Goal: Task Accomplishment & Management: Complete application form

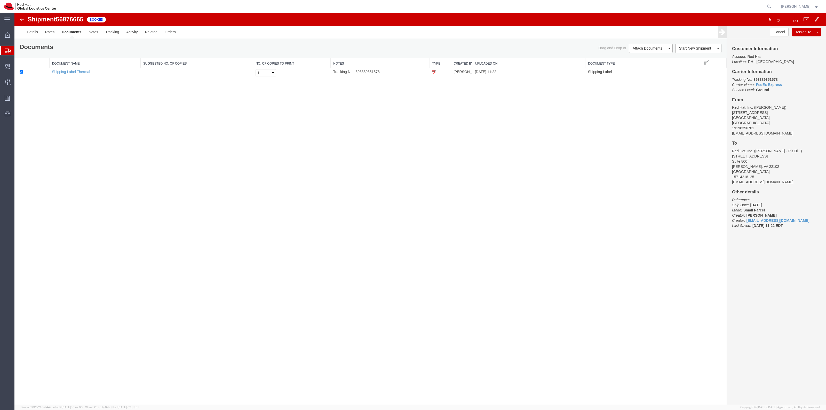
click at [773, 10] on form at bounding box center [769, 6] width 8 height 13
click at [772, 8] on icon at bounding box center [768, 6] width 7 height 7
click at [748, 9] on input "search" at bounding box center [686, 6] width 157 height 12
paste input "56853854"
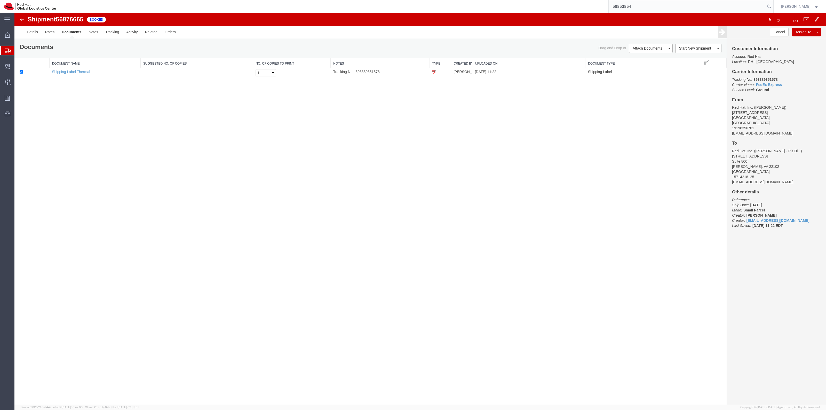
type input "56853854"
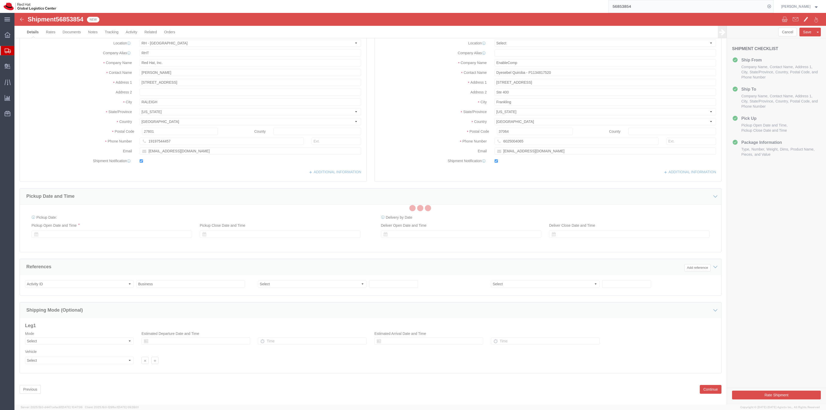
select select "38014"
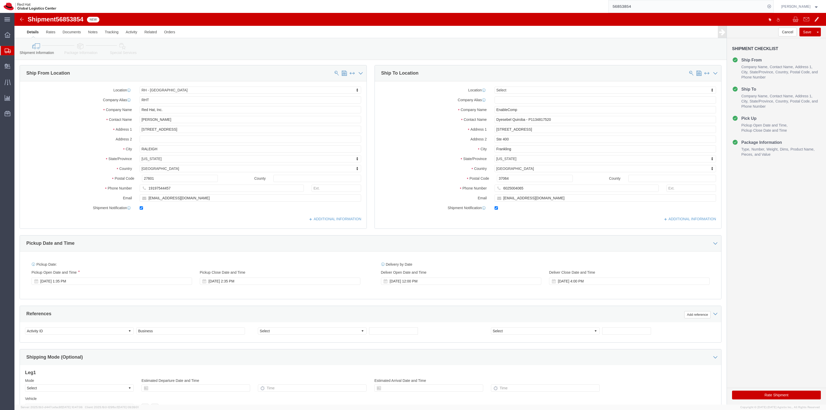
click li "Package Information"
click link "Package Information"
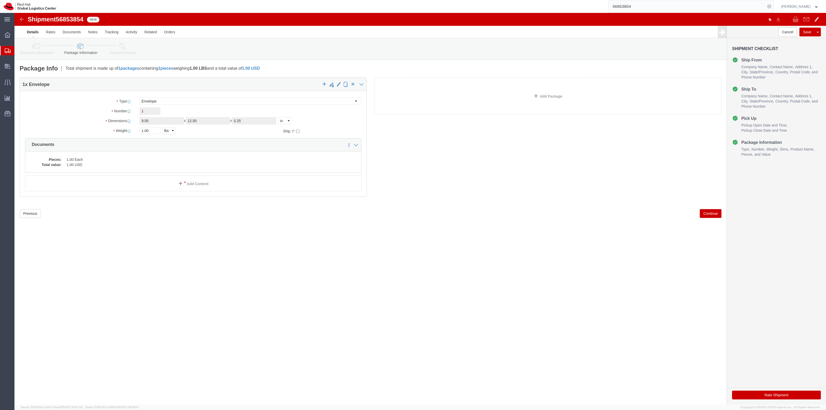
click link "Shipment Information"
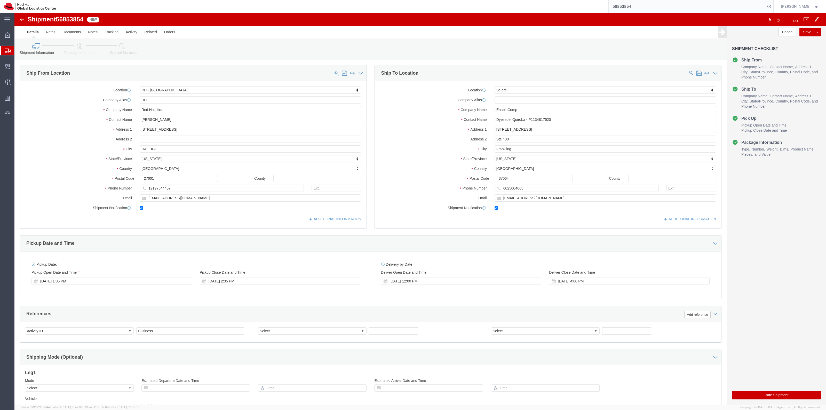
click div "Shipment Information Package Information Special Services"
click link "Package Information"
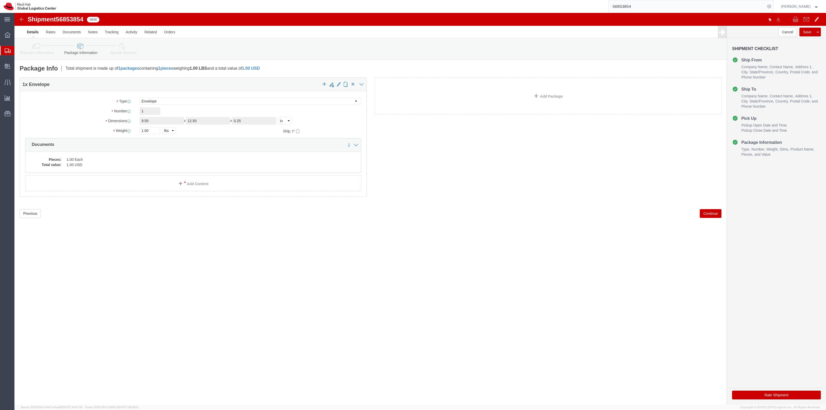
click link "Special Services"
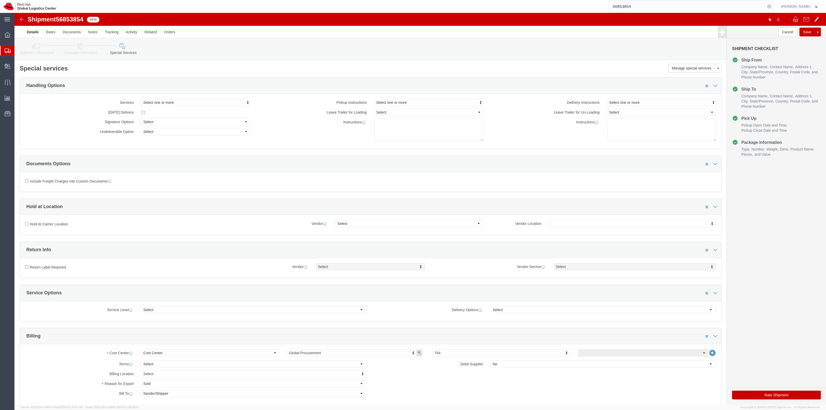
click link "Shipment Information"
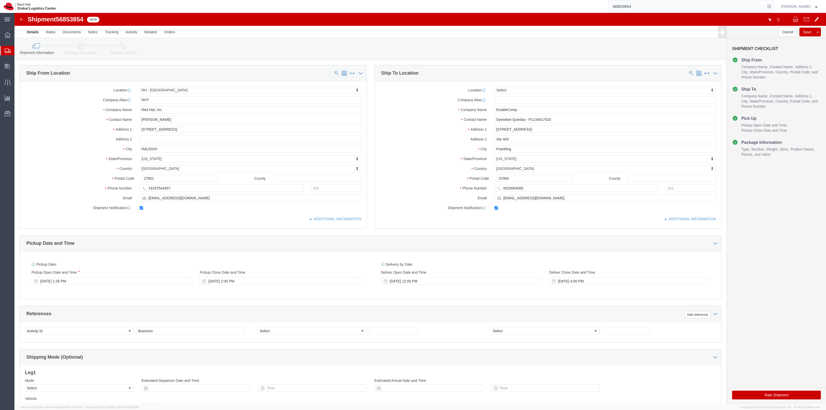
click at [775, 404] on agx-app-version "Server: 2025.19.0-d447cefac8f [DATE] 10:47:06 Client: 2025.19.0-129fbcf [DATE] …" at bounding box center [419, 406] width 811 height 5
click div "Rate Shipment"
click icon
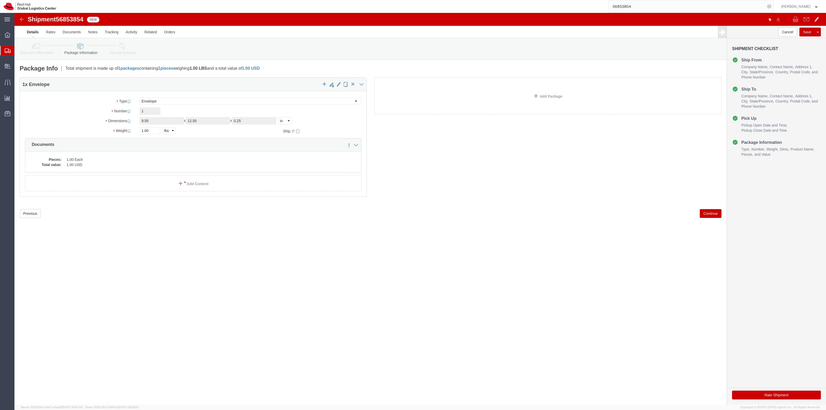
click li "Package Information"
click link "Shipment Information"
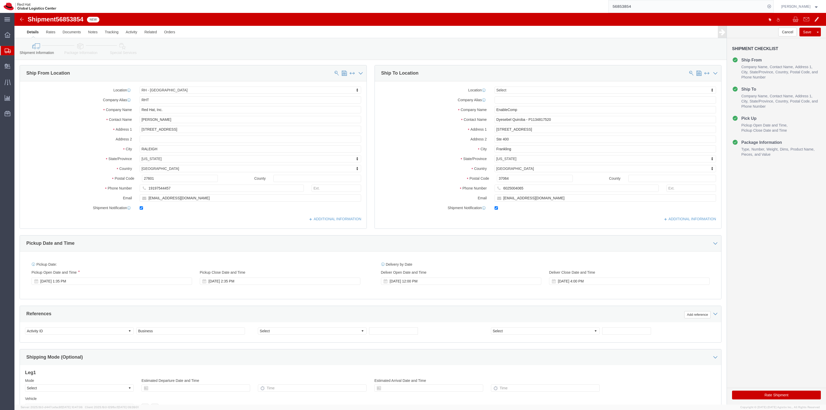
click button "Rate Shipment"
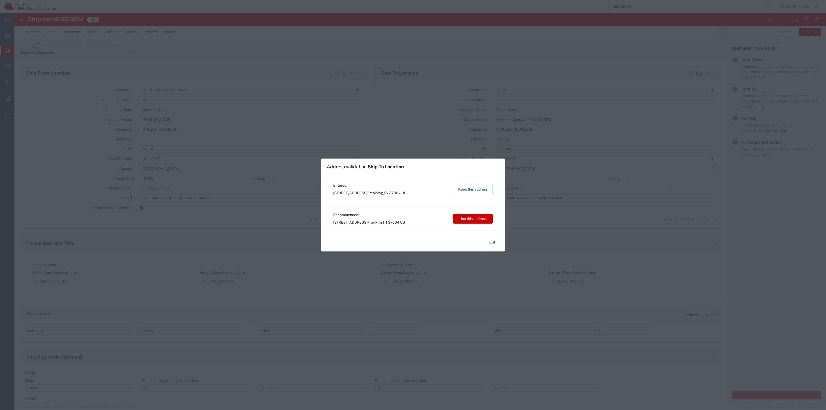
drag, startPoint x: 332, startPoint y: 193, endPoint x: 388, endPoint y: 196, distance: 55.8
click at [388, 196] on div "Entered: [STREET_ADDRESS] Keep this address" at bounding box center [413, 189] width 172 height 24
copy span "[STREET_ADDRESS]"
click at [465, 217] on button "Use this address" at bounding box center [473, 219] width 40 height 10
type input "Franklin"
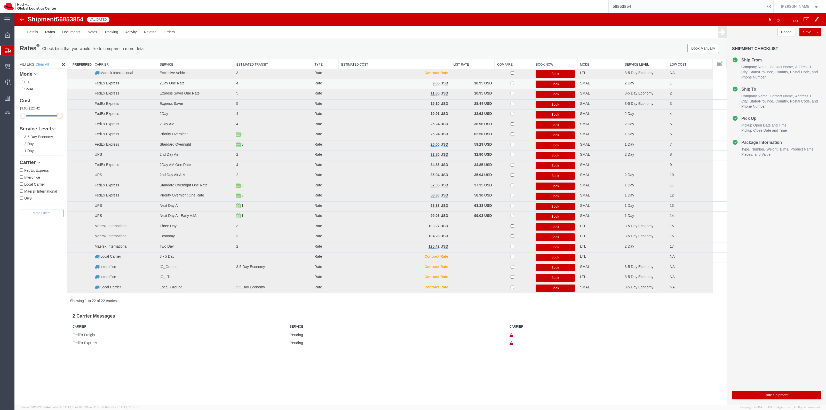
click at [571, 83] on button "Book" at bounding box center [554, 83] width 39 height 7
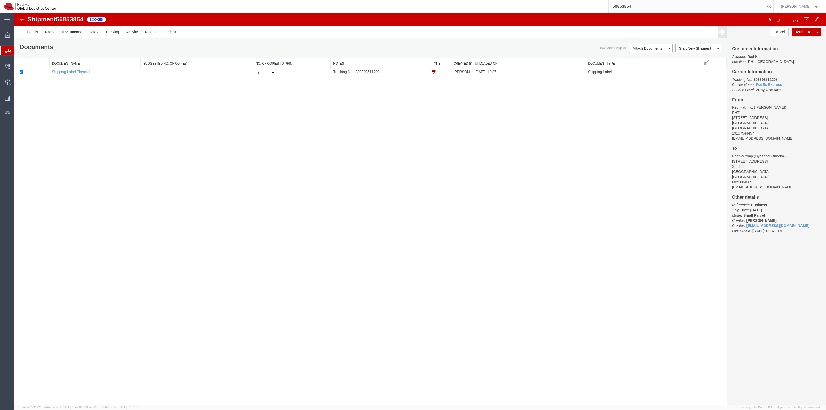
drag, startPoint x: 435, startPoint y: 71, endPoint x: 406, endPoint y: 96, distance: 38.4
click at [434, 71] on img at bounding box center [434, 72] width 4 height 4
click at [0, 0] on span "Shipment Manager" at bounding box center [0, 0] width 0 height 0
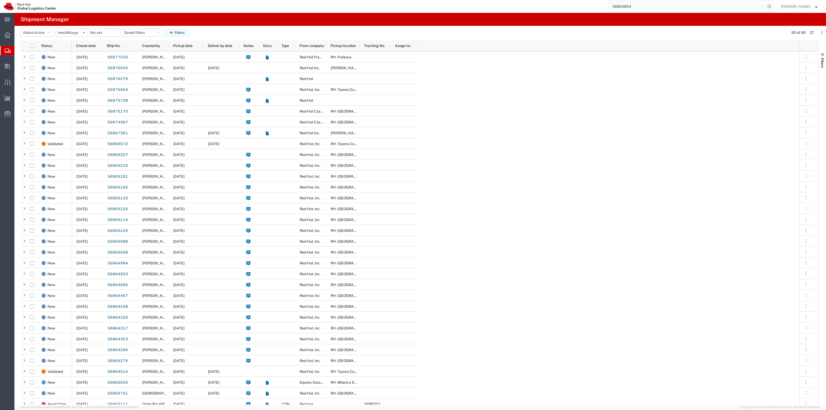
click at [0, 0] on span "Create Shipment" at bounding box center [0, 0] width 0 height 0
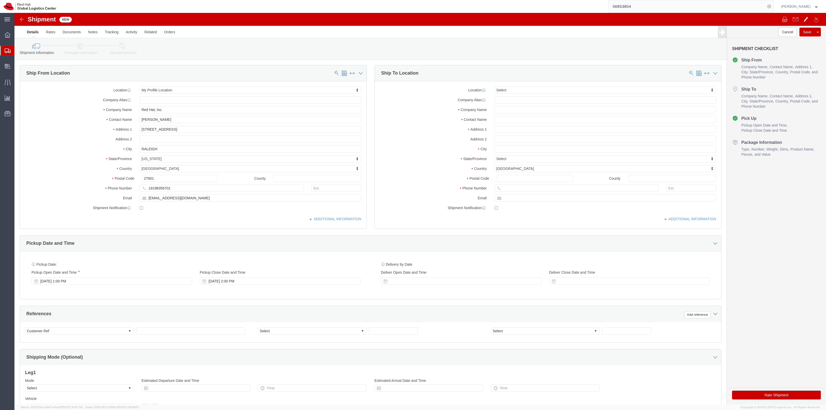
select select
drag, startPoint x: 161, startPoint y: 106, endPoint x: 38, endPoint y: 93, distance: 124.2
click div "Location My Profile Location My Profile Location [GEOGRAPHIC_DATA] - [GEOGRAPHI…"
type input "[PERSON_NAME]"
drag, startPoint x: 174, startPoint y: 186, endPoint x: 100, endPoint y: 184, distance: 74.3
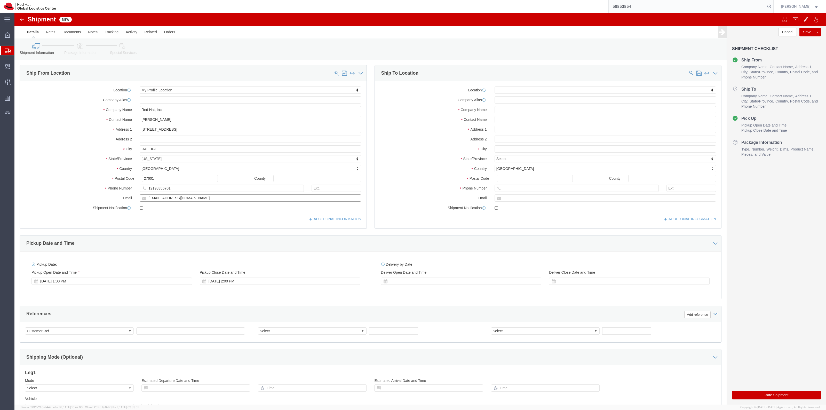
click div "Email [EMAIL_ADDRESS][DOMAIN_NAME]"
paste input "lesyu"
type input "[EMAIL_ADDRESS][DOMAIN_NAME]"
checkbox input "true"
click input "text"
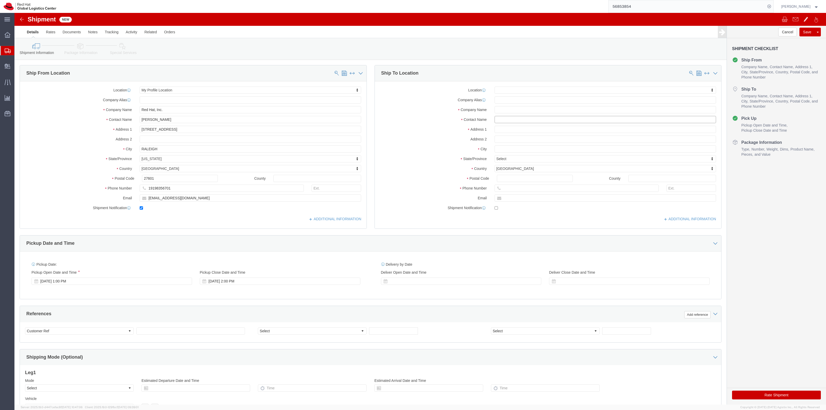
click input "text"
type input "[PERSON_NAME]"
click p "- Red Hat, Inc. - ([PERSON_NAME]) [STREET_ADDRESS][PERSON_NAME]"
select select "38038"
type input "Red Hat, Inc."
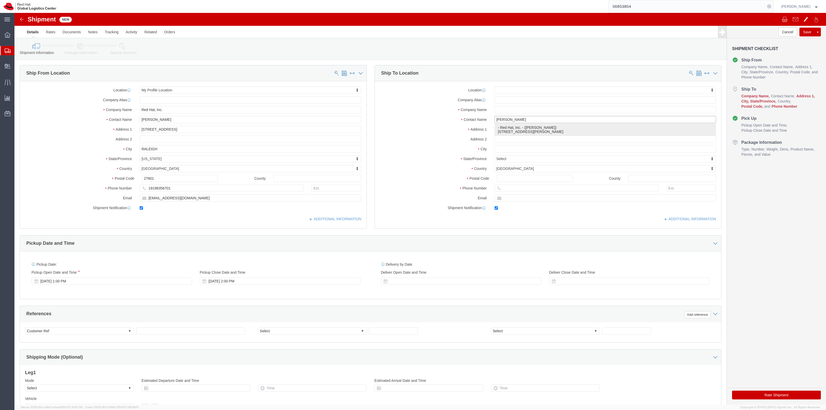
type input "[STREET_ADDRESS]"
type input "Suite 800"
type input "[PERSON_NAME]"
type input "22102"
type input "15714218125"
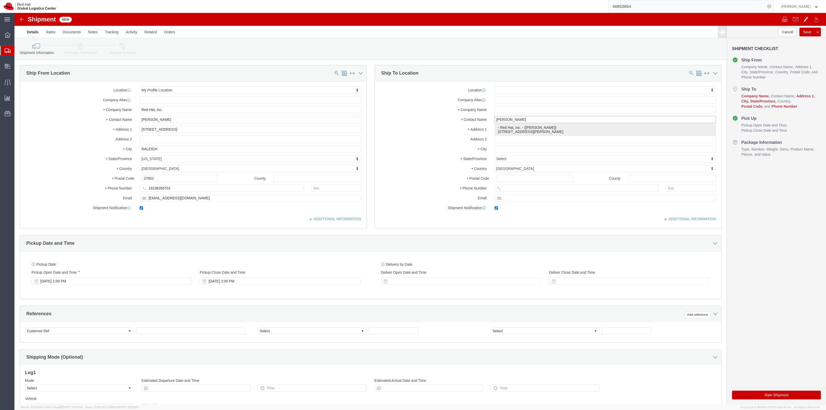
type input "[EMAIL_ADDRESS][DOMAIN_NAME]"
checkbox input "true"
type input "[PERSON_NAME]"
select select "VA"
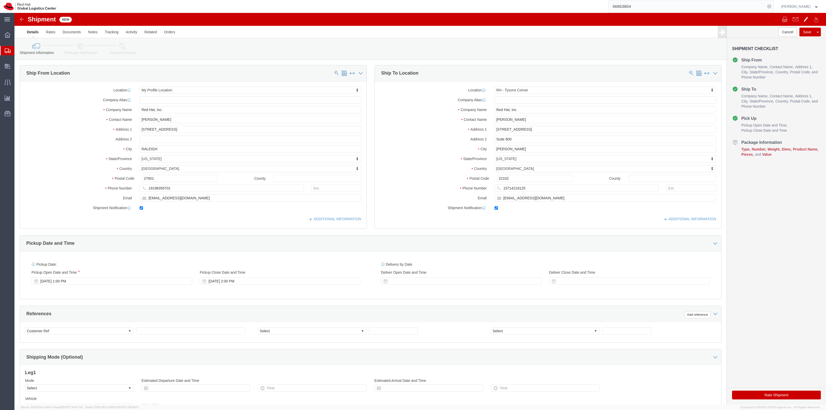
click div "Location [GEOGRAPHIC_DATA] - [GEOGRAPHIC_DATA] My Profile Location [GEOGRAPHIC_…"
click input "[PERSON_NAME]"
type input "[PERSON_NAME] - Safety Warden Swag"
click label
click input "checkbox"
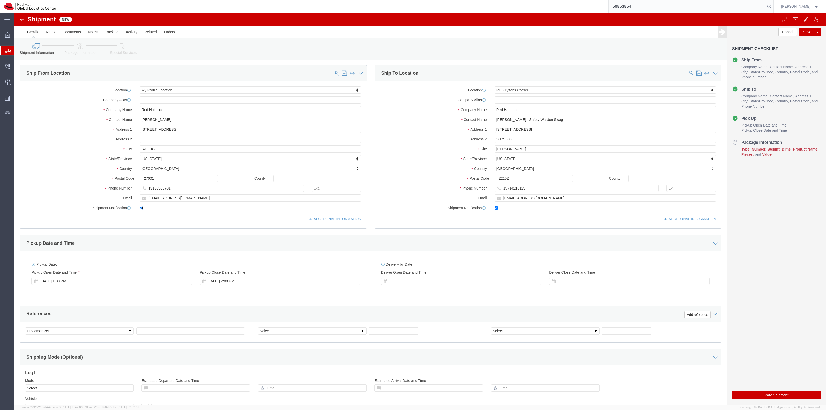
checkbox input "false"
click link "Package Information"
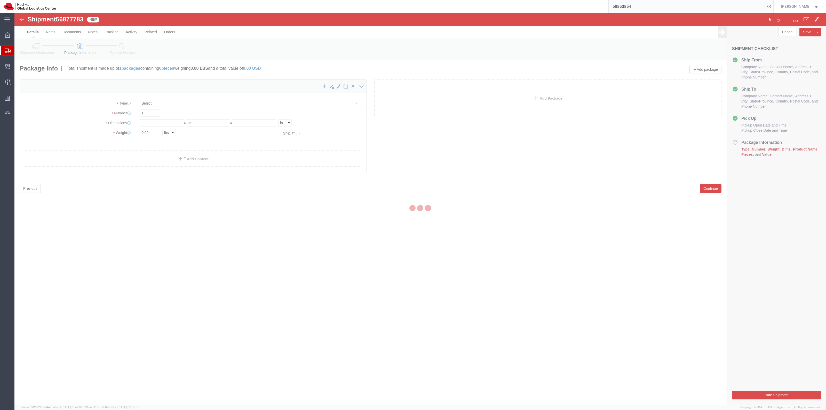
click at [185, 104] on div at bounding box center [419, 208] width 811 height 391
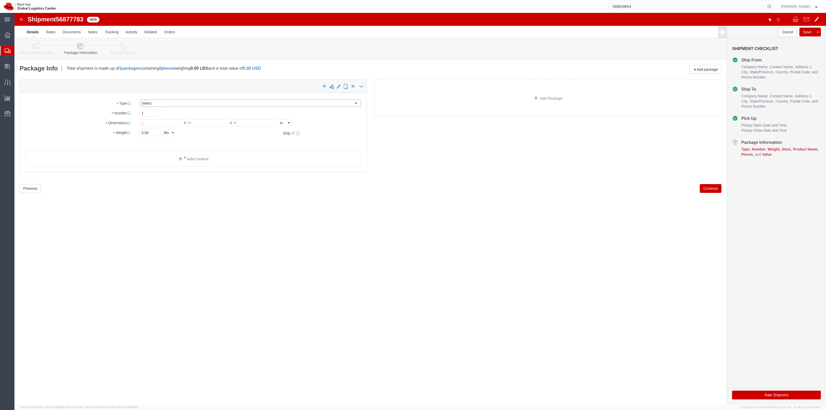
drag, startPoint x: 185, startPoint y: 104, endPoint x: 171, endPoint y: 91, distance: 19.4
click select "Select Case(s) Crate(s) Envelope Large Box Medium Box PAK Skid(s) Small Box Sma…"
select select "YRPK"
click select "Select Case(s) Crate(s) Envelope Large Box Medium Box PAK Skid(s) Small Box Sma…"
click div "Package Type Select Case(s) Crate(s) Envelope Large Box Medium Box PAK Skid(s) …"
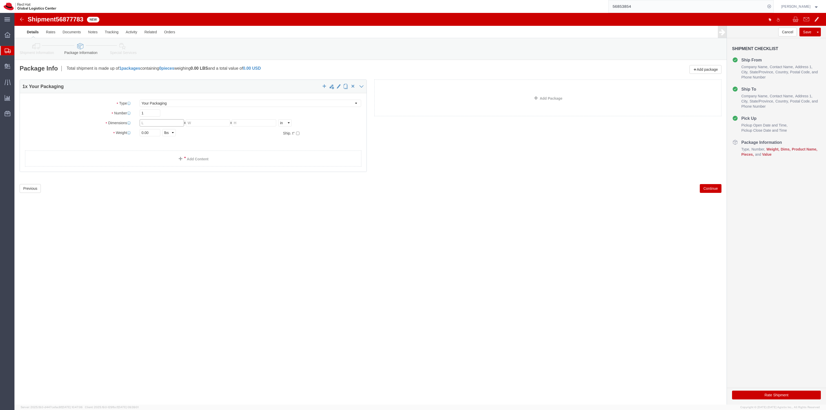
click input "text"
type input "18"
type input "16"
type input "12"
type input "23"
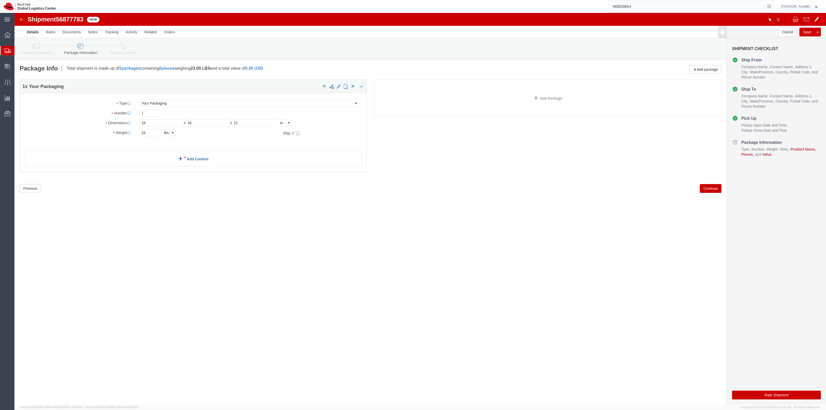
click link "Add Content"
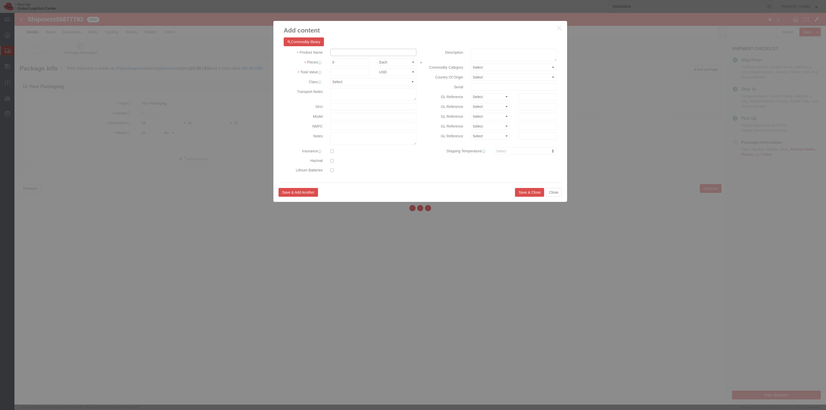
drag, startPoint x: 326, startPoint y: 42, endPoint x: 341, endPoint y: 51, distance: 18.1
click input "text"
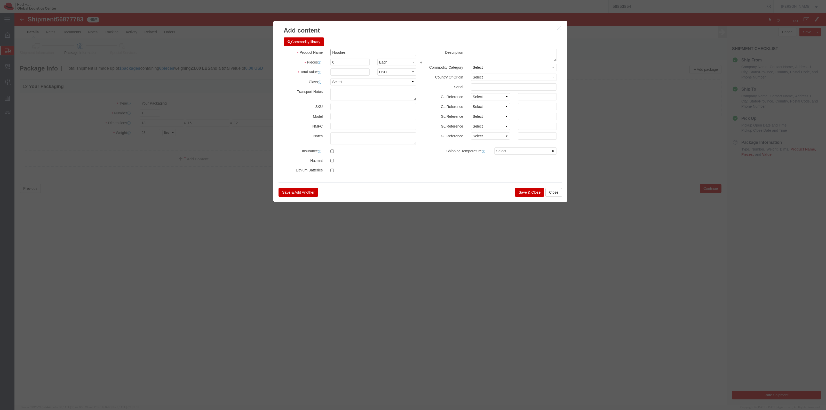
type input "Hoodies"
type input "12"
type input "277.20"
click button "Save & Close"
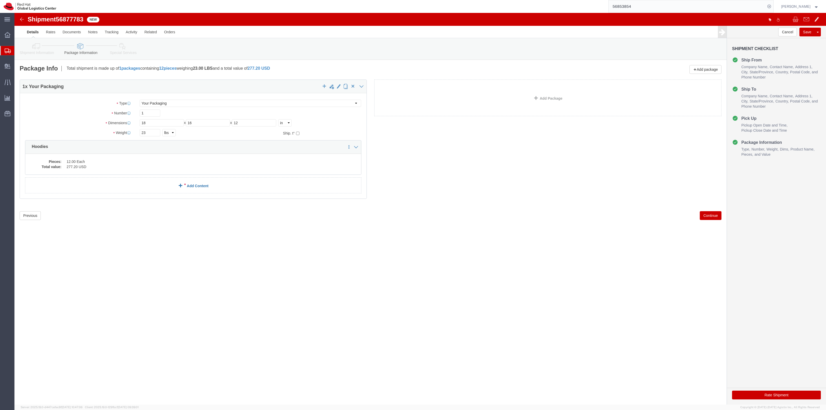
click div "1 x Your Packaging Package Type Select Case(s) Crate(s) Envelope Large Box Medi…"
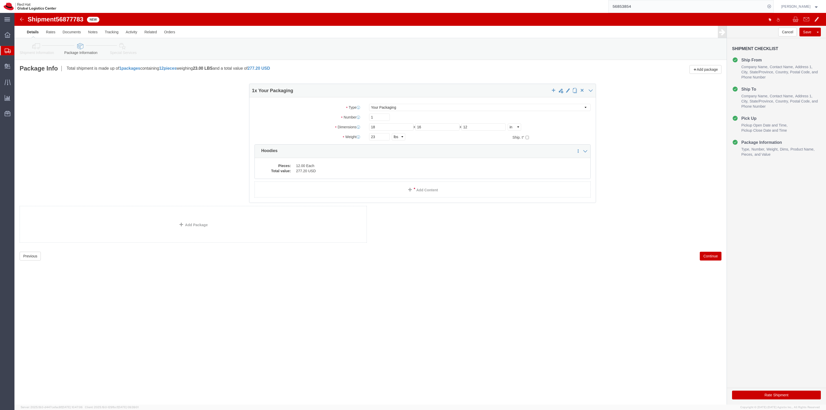
drag, startPoint x: 396, startPoint y: 89, endPoint x: 100, endPoint y: 70, distance: 296.5
click div "1 x Your Packaging Package Type Select Case(s) Crate(s) Envelope Large Box Medi…"
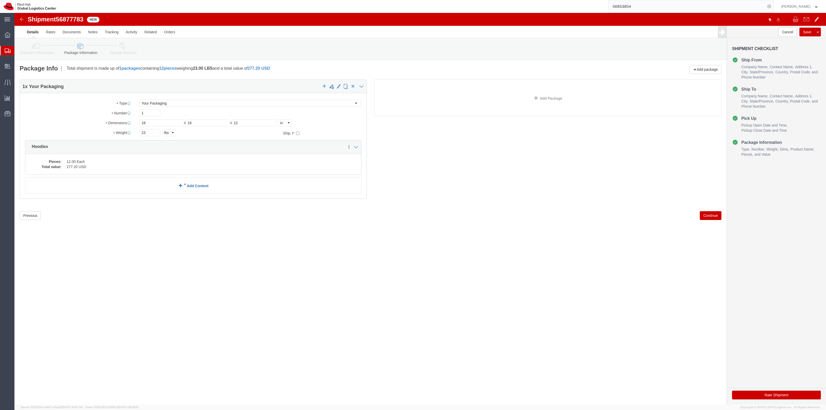
click link "Add Content"
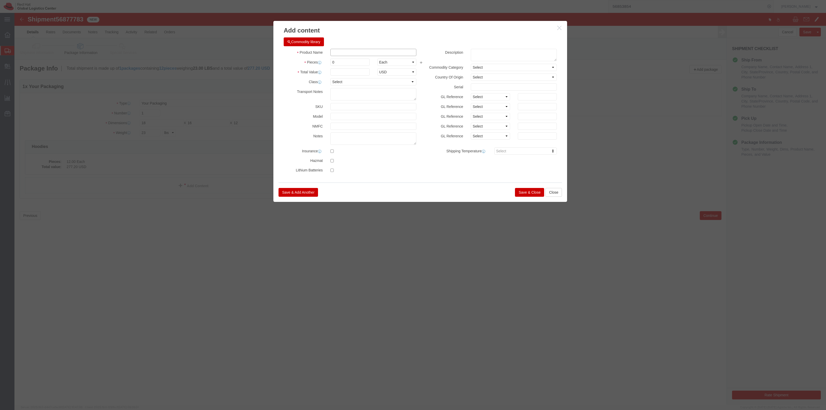
click input "text"
type input "Polo"
type input "12"
click input "text"
type input "210.00"
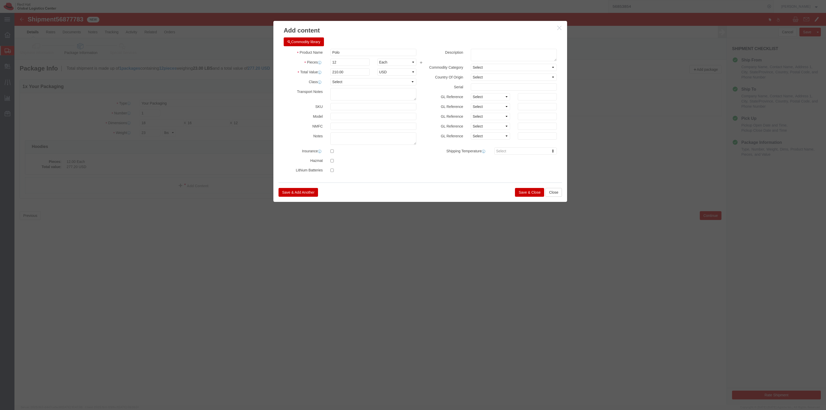
click button "Save & Close"
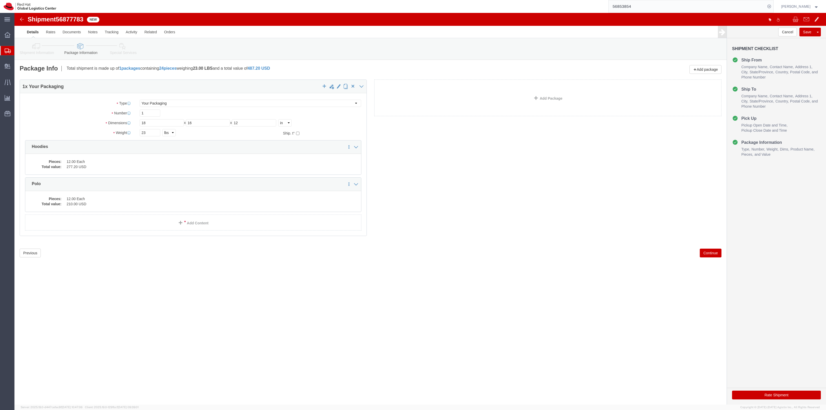
click link "Special Services"
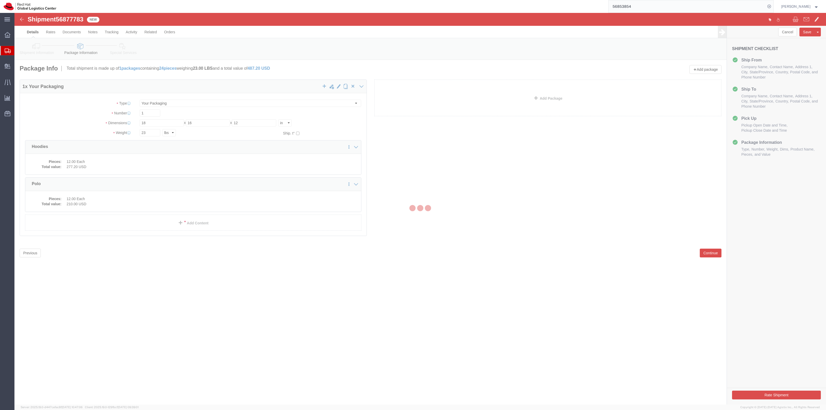
select select
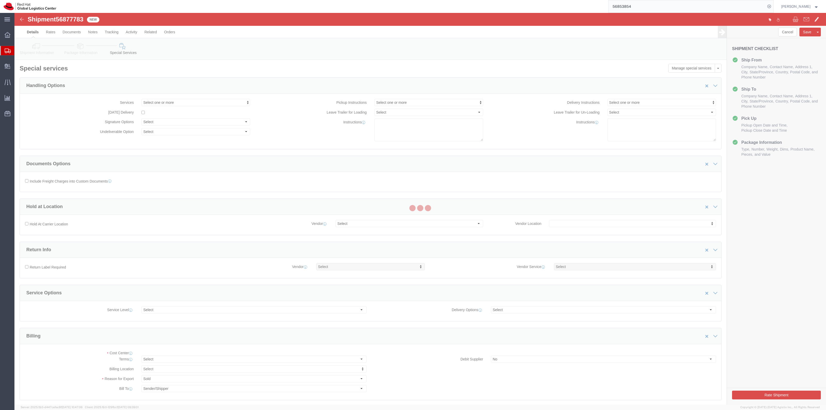
select select "COSTCENTER"
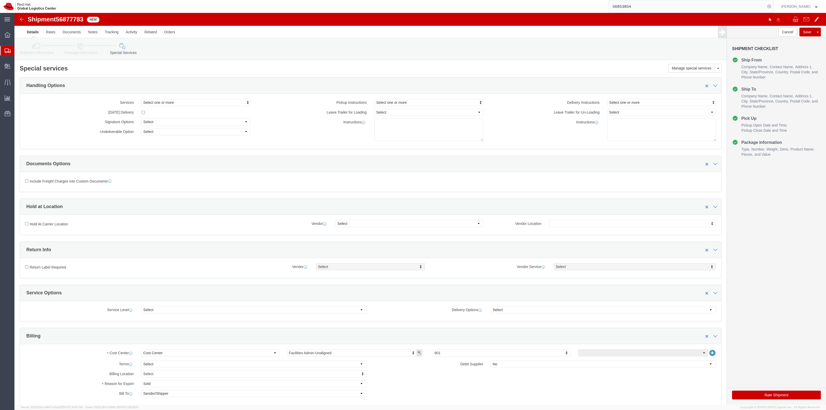
click div "Cost Center Select Buyer Cost Center Department Operations Number Order Number …"
type input "982"
drag, startPoint x: 71, startPoint y: 41, endPoint x: 55, endPoint y: 41, distance: 15.5
click link "Package Information"
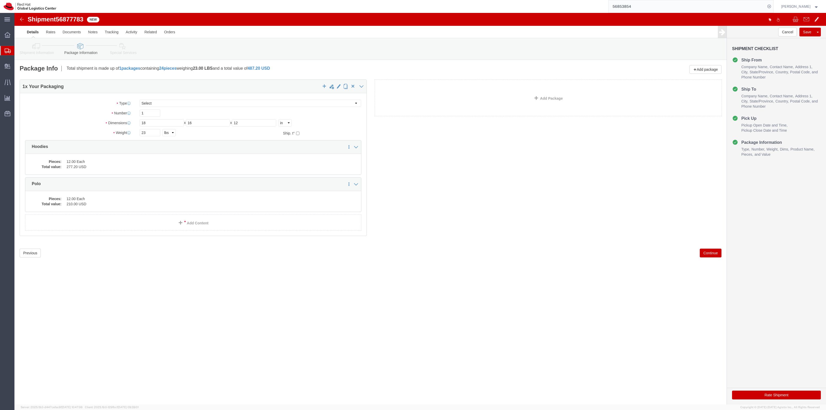
click link "Shipment Information"
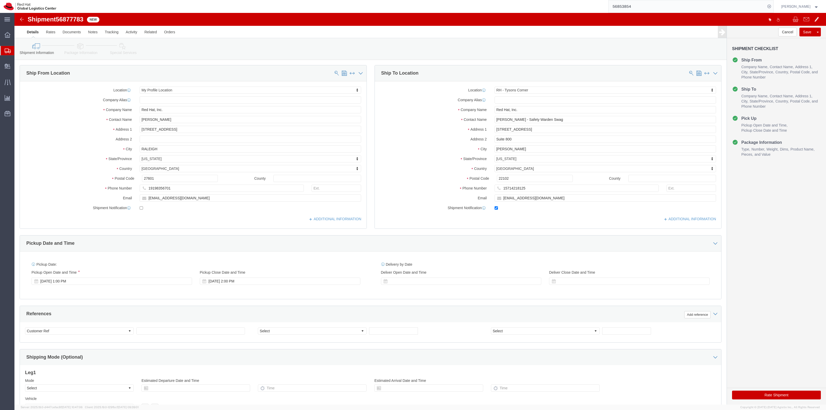
click button "Rate Shipment"
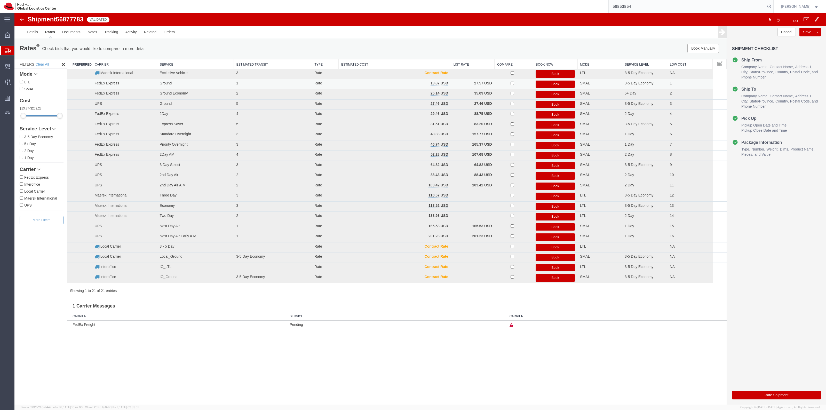
click at [542, 86] on button "Book" at bounding box center [554, 83] width 39 height 7
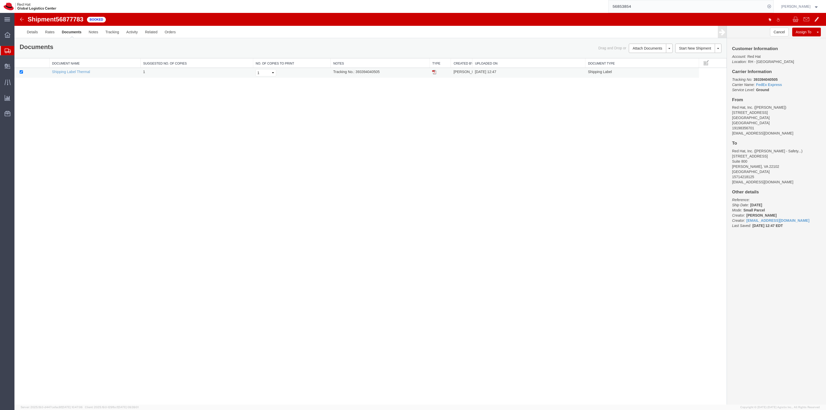
click at [431, 72] on td at bounding box center [439, 73] width 21 height 10
click at [436, 71] on td at bounding box center [439, 73] width 21 height 10
click at [433, 72] on img at bounding box center [434, 72] width 4 height 4
click at [801, 40] on link "Clone Shipment" at bounding box center [798, 41] width 45 height 8
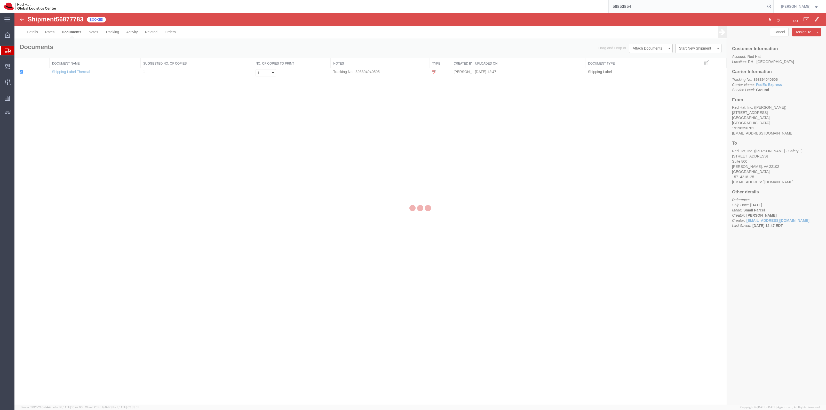
select select "38014"
select select "38038"
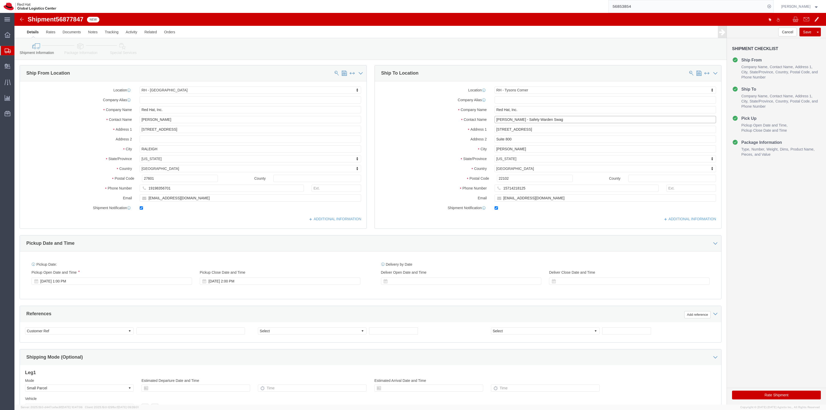
drag, startPoint x: 535, startPoint y: 104, endPoint x: 477, endPoint y: 100, distance: 58.2
click div "Location [GEOGRAPHIC_DATA] - [GEOGRAPHIC_DATA] Select My Profile Location [GEOG…"
type input "[PERSON_NAME]"
click p "- Red Hat Inc. - ([PERSON_NAME]) [STREET_ADDRESS]"
select select "37929"
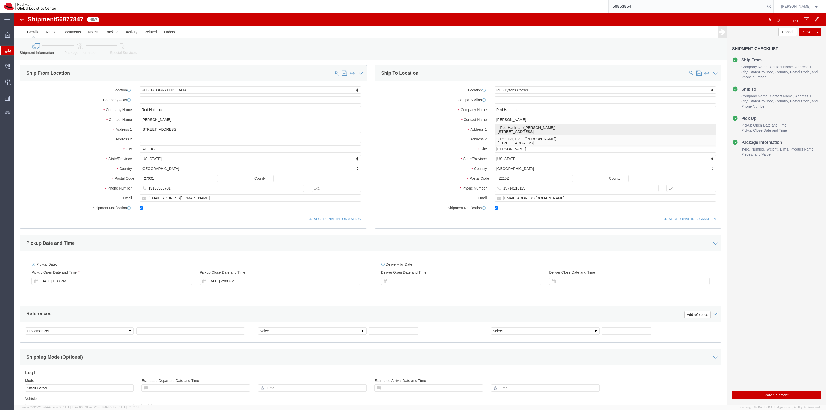
type input "Red Hat Inc."
type input "[PERSON_NAME]"
type input "[STREET_ADDRESS]"
type input "4th Floor"
type input "[GEOGRAPHIC_DATA]"
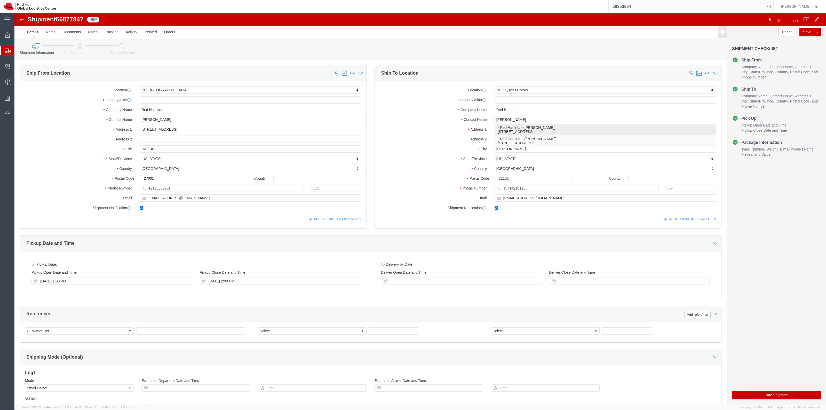
type input "02210"
type input "[EMAIL_ADDRESS][DOMAIN_NAME]"
select select "MA"
type input "[PERSON_NAME]"
click input "text"
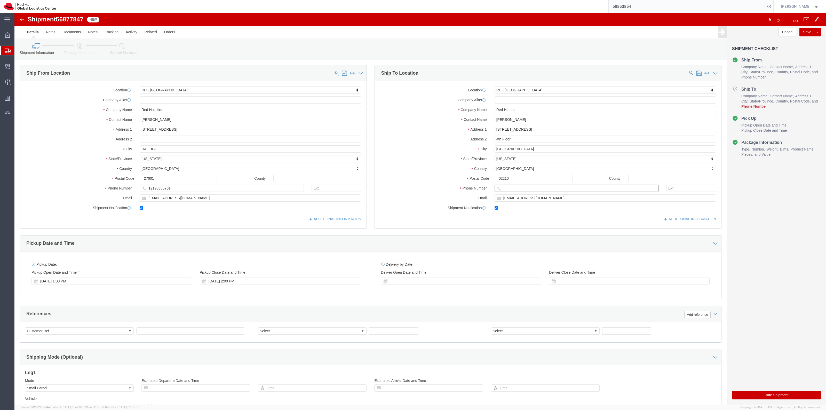
paste input "[PHONE_NUMBER]"
type input "[PHONE_NUMBER]"
drag, startPoint x: 102, startPoint y: 35, endPoint x: 169, endPoint y: 65, distance: 73.5
click icon
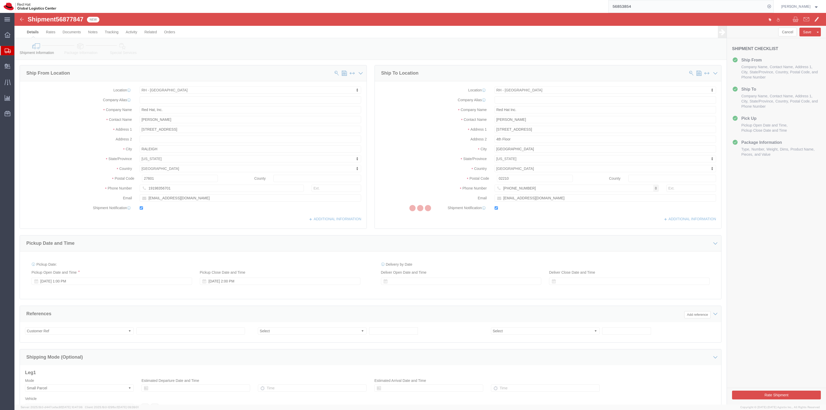
select select
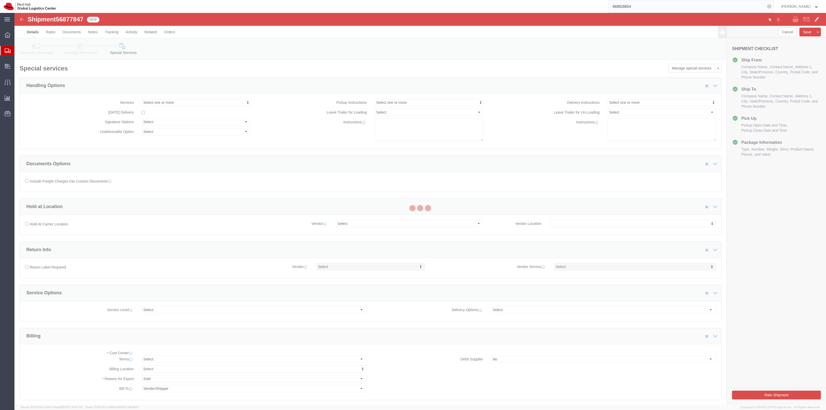
select select "COSTCENTER"
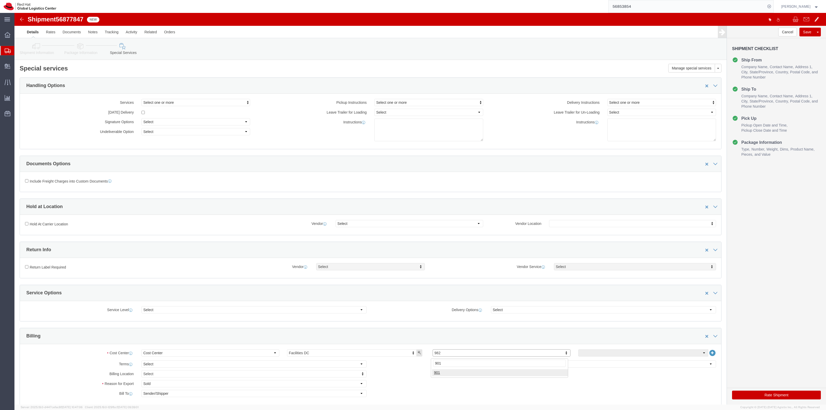
type input "901"
click link "Package Information"
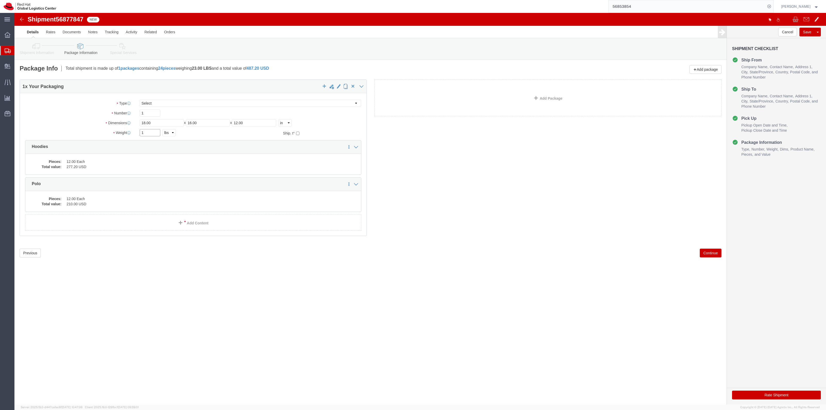
drag, startPoint x: 139, startPoint y: 120, endPoint x: 78, endPoint y: 119, distance: 60.6
click div "Weight 1 Select kgs lbs Ship. t°"
type input "5"
type input "15"
click div "Shipment 56877847 New Details Rates Documents Notes Tracking Activity Related O…"
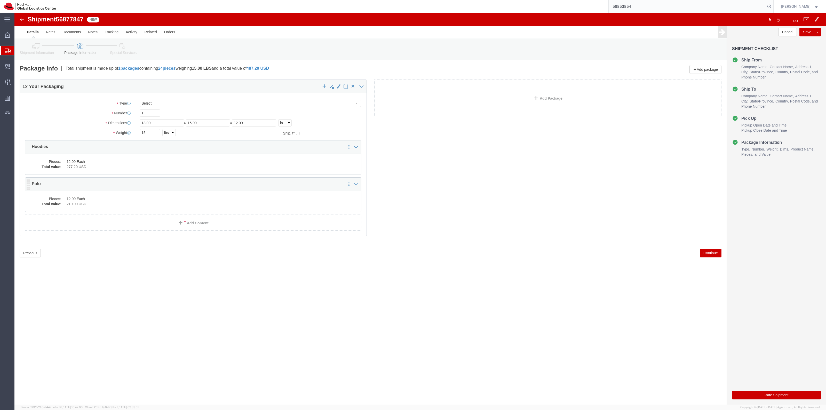
click p "Polo"
click dd "12.00 Each"
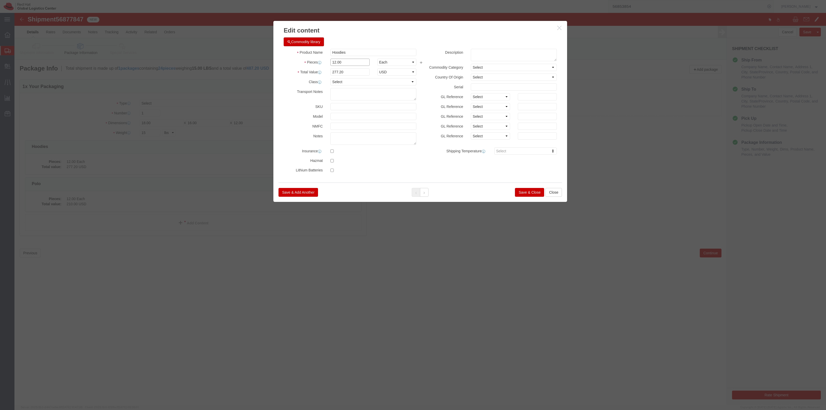
drag, startPoint x: 332, startPoint y: 52, endPoint x: 300, endPoint y: 47, distance: 32.2
click div "Pieces 12.00 Select Bag Barrels 100Board Feet Bottle Box Blister Pack Carats Ca…"
type input "9"
type input "207.9"
click div "Product Name Hoodies Pieces 9 Select Bag Barrels 100Board Feet Bottle Box Blist…"
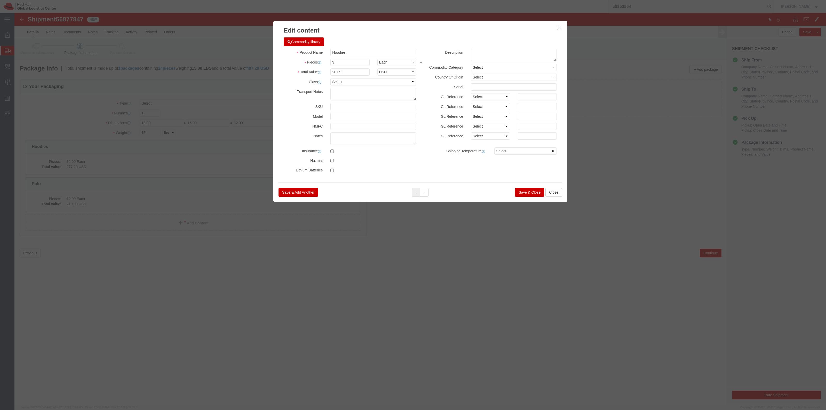
click button "Save & Close"
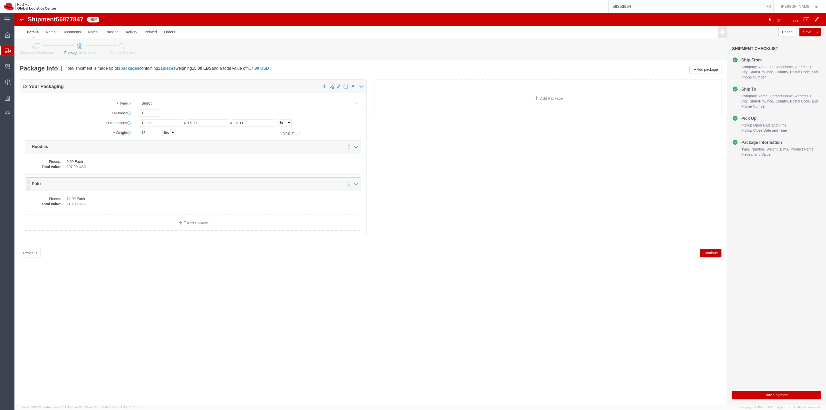
click dd "210.00 USD"
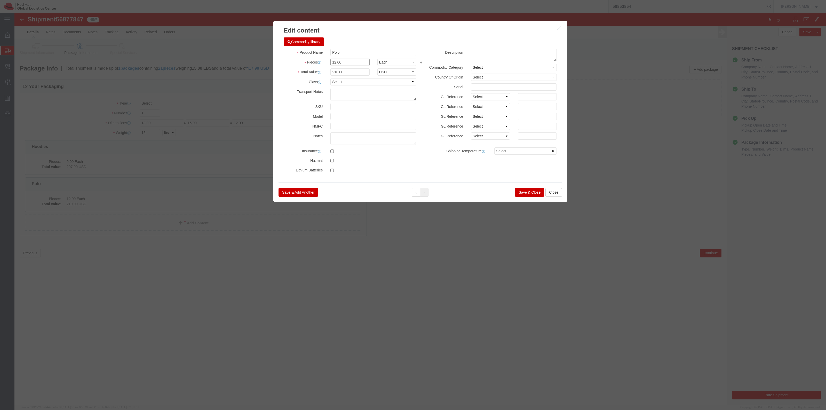
drag, startPoint x: 328, startPoint y: 49, endPoint x: 287, endPoint y: 49, distance: 40.3
click div "Pieces 12.00 Select Bag Barrels 100Board Feet Bottle Box Blister Pack Carats Ca…"
type input "9"
type input "157.5"
click div "Product Name Polo Pieces 9 Select Bag Barrels 100Board Feet Bottle Box Blister …"
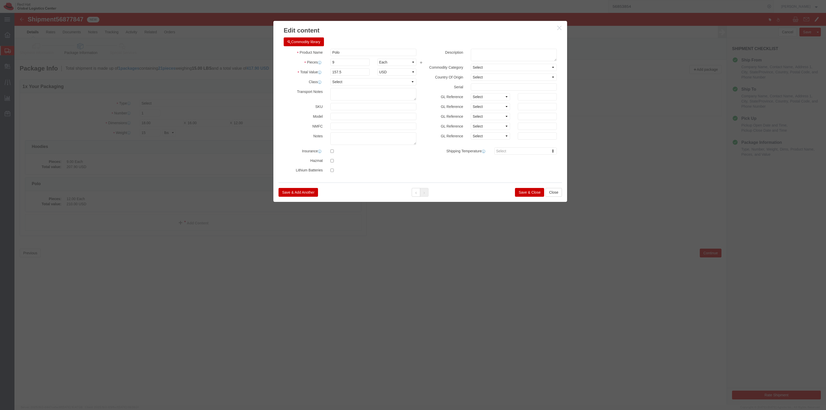
click button "Save & Close"
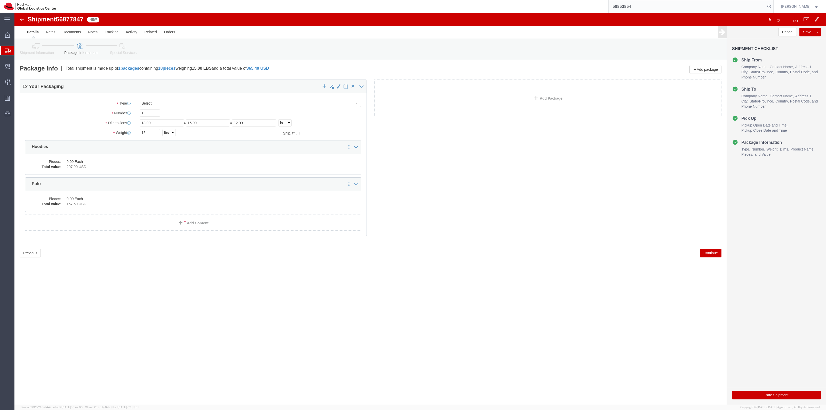
drag, startPoint x: 33, startPoint y: 38, endPoint x: 52, endPoint y: 43, distance: 19.0
click link "Shipment Information"
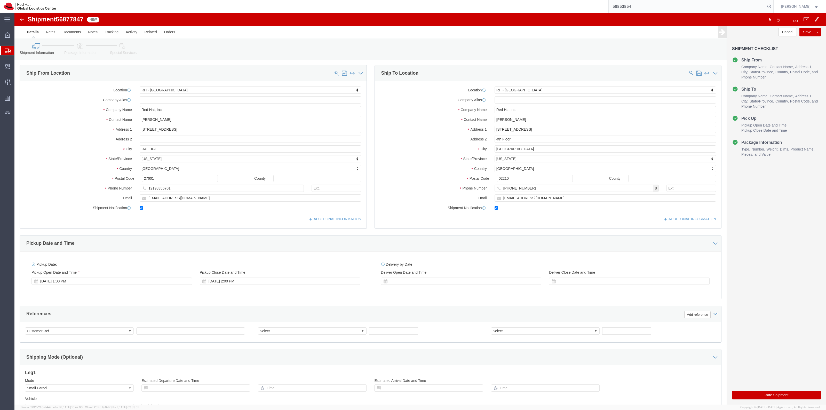
click div "Location [GEOGRAPHIC_DATA] - [GEOGRAPHIC_DATA] My Profile Location [GEOGRAPHIC_…"
click label
click input "checkbox"
checkbox input "false"
click button "Rate Shipment"
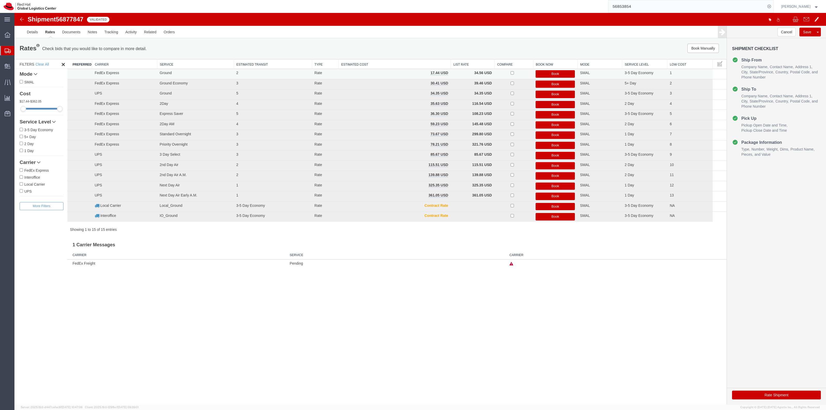
click at [545, 74] on button "Book" at bounding box center [554, 73] width 39 height 7
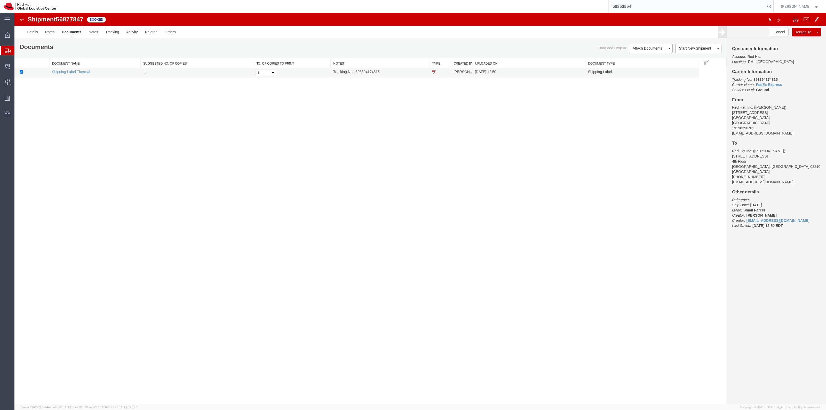
click at [435, 74] on img at bounding box center [434, 72] width 4 height 4
